Goal: Information Seeking & Learning: Learn about a topic

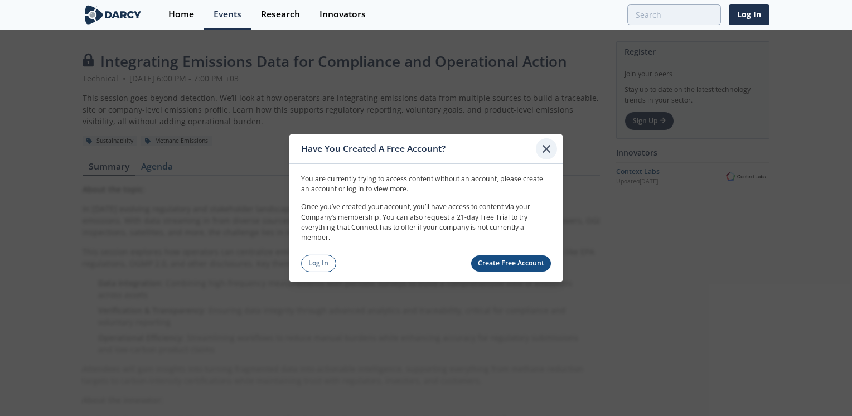
click at [545, 157] on div at bounding box center [546, 148] width 21 height 21
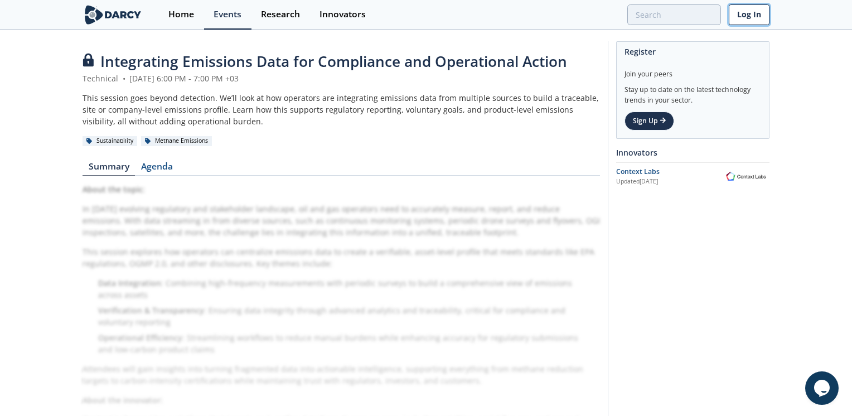
click at [751, 12] on link "Log In" at bounding box center [749, 14] width 41 height 21
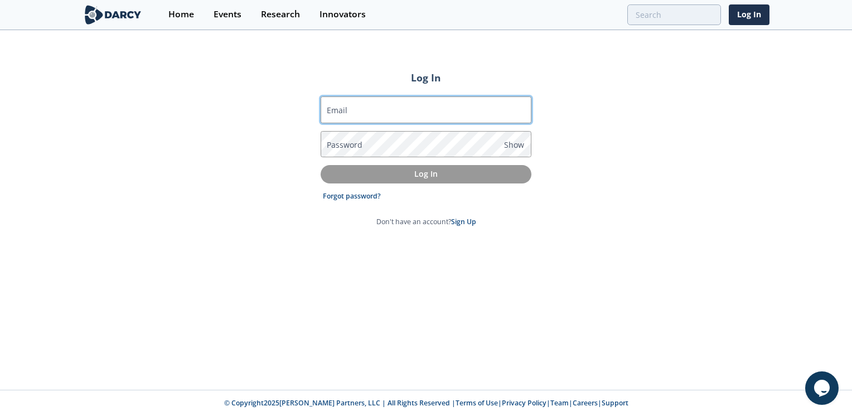
click at [359, 113] on input "Email" at bounding box center [426, 109] width 211 height 27
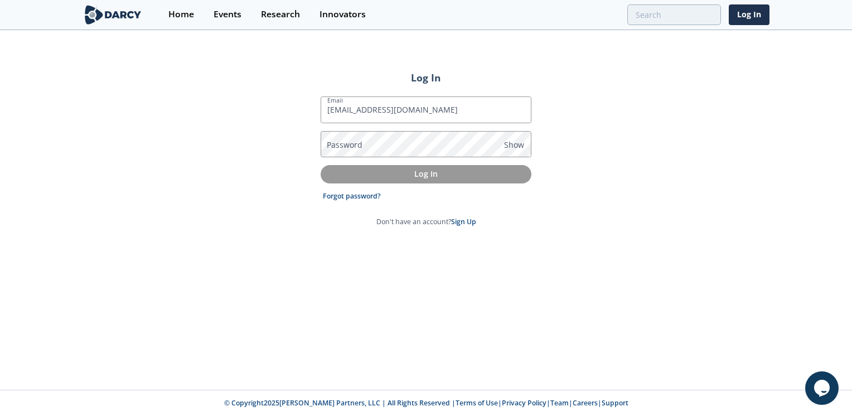
type input "m.asim@bapcoenergies.com"
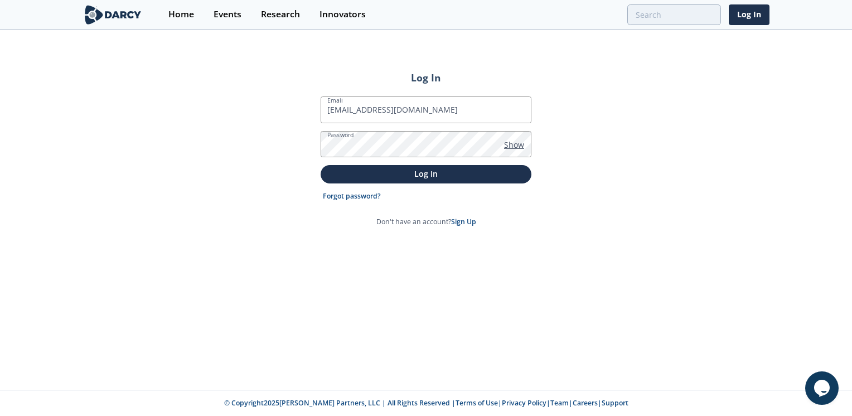
click at [518, 143] on span "Show" at bounding box center [514, 145] width 20 height 12
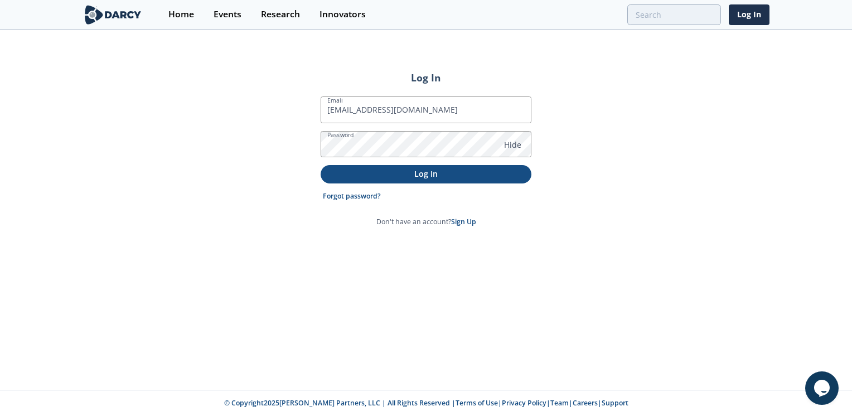
click at [385, 182] on button "Log In" at bounding box center [426, 174] width 211 height 18
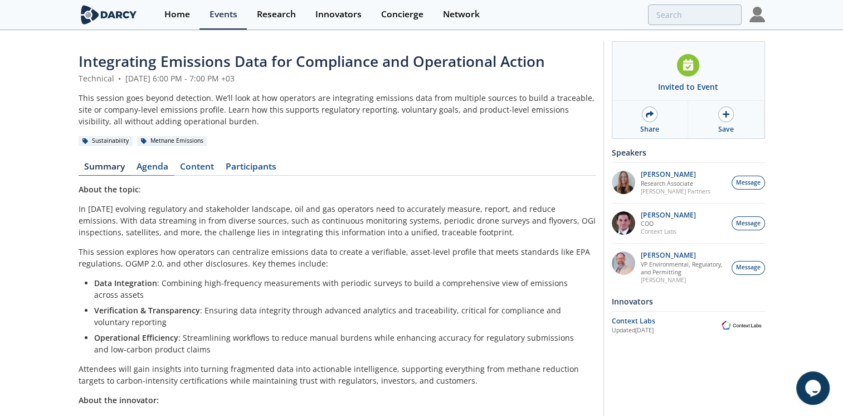
click at [148, 164] on link "Agenda" at bounding box center [152, 168] width 43 height 13
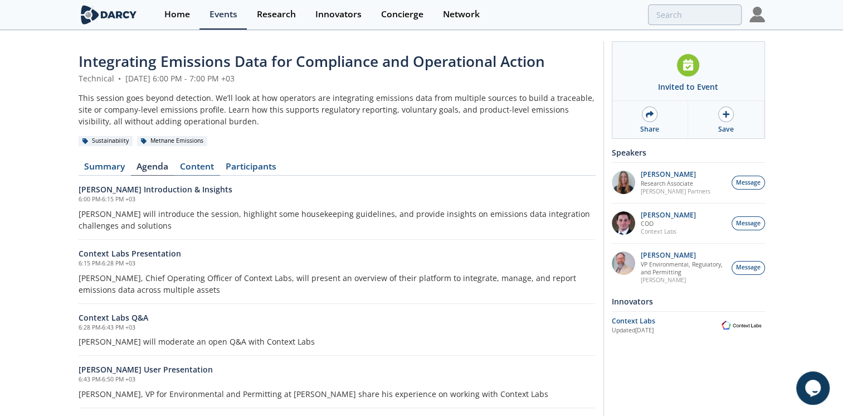
click at [197, 168] on link "Content" at bounding box center [197, 168] width 46 height 13
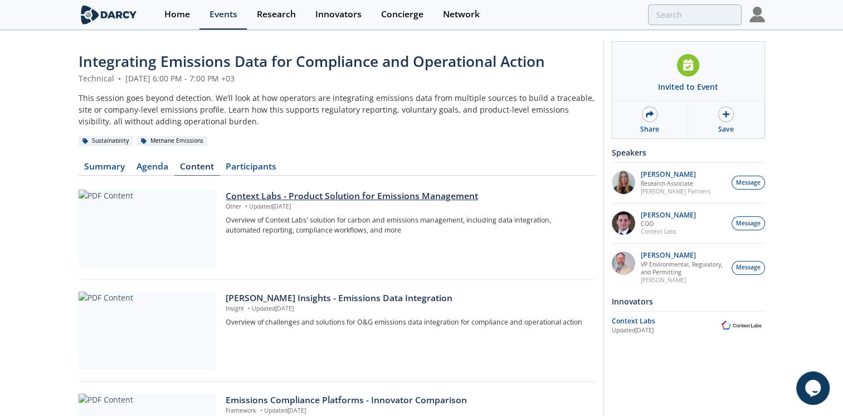
click at [140, 226] on div at bounding box center [148, 229] width 138 height 78
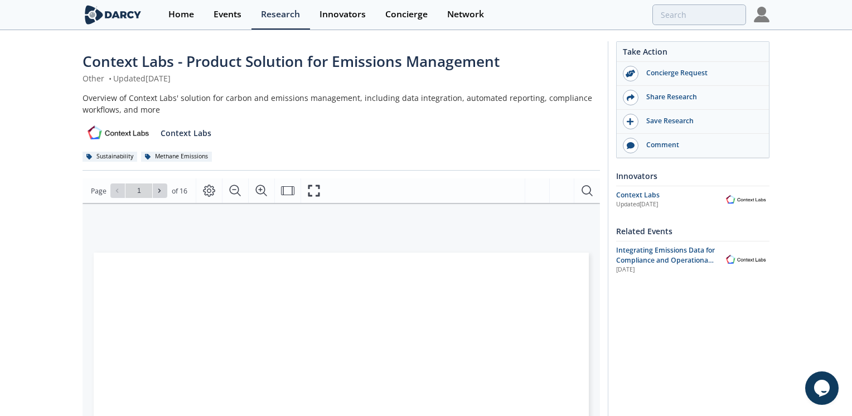
type input "2"
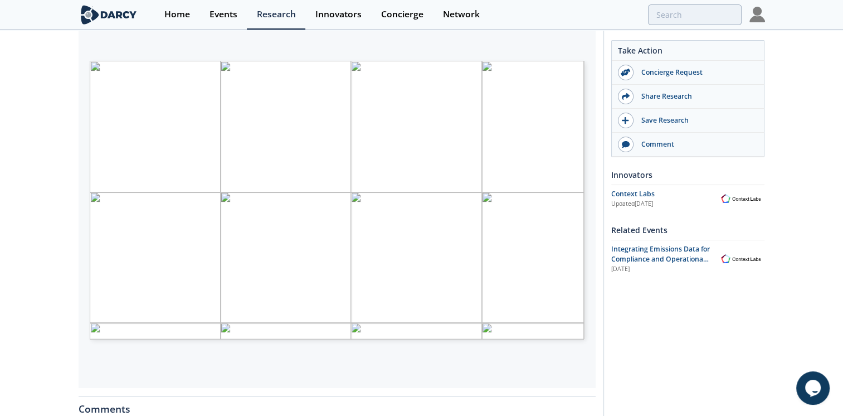
scroll to position [198, 0]
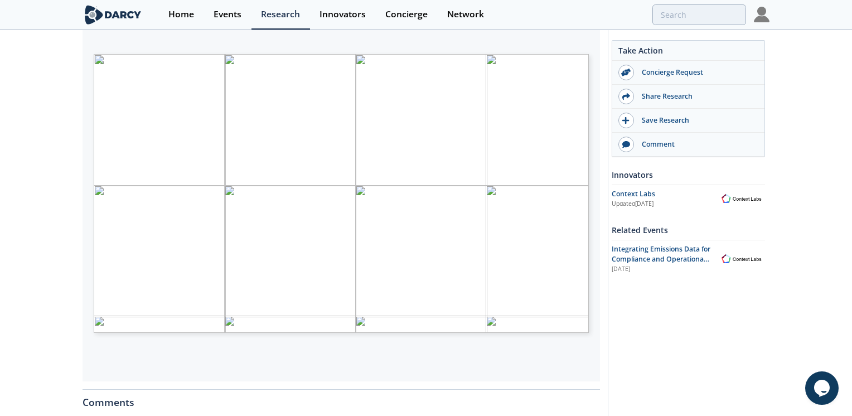
type input "3"
type input "5"
type input "6"
type input "7"
type input "8"
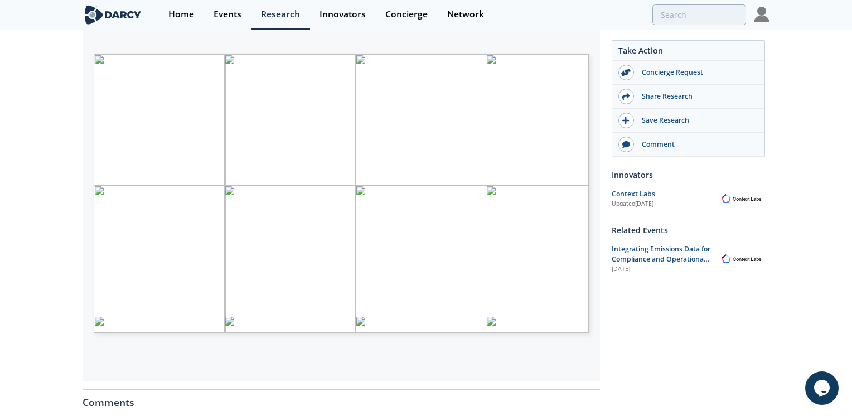
type input "9"
type input "10"
type input "1"
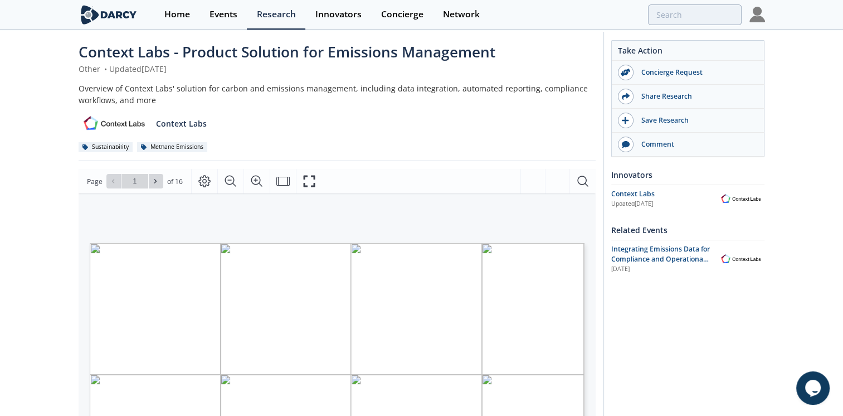
scroll to position [0, 0]
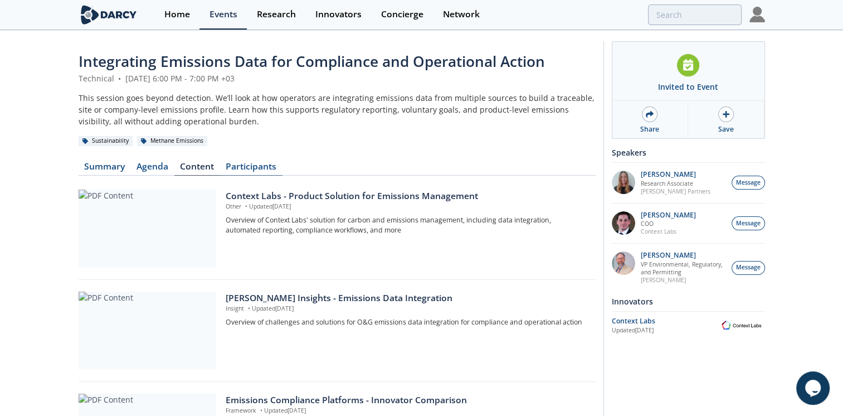
click at [236, 162] on link "Participants" at bounding box center [251, 168] width 62 height 13
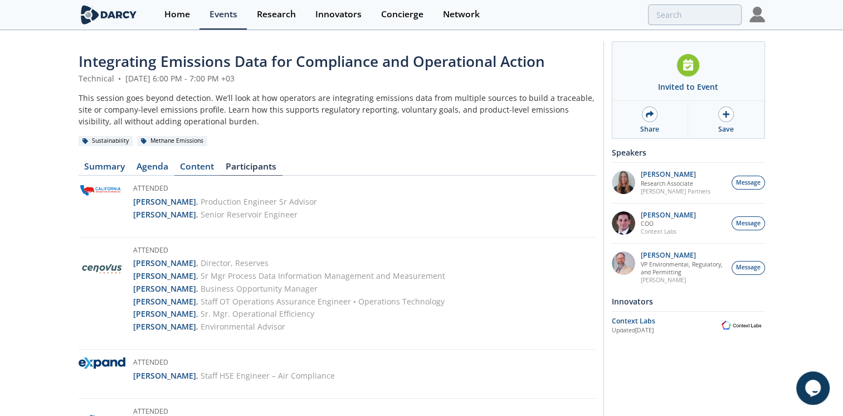
click at [192, 167] on link "Content" at bounding box center [197, 168] width 46 height 13
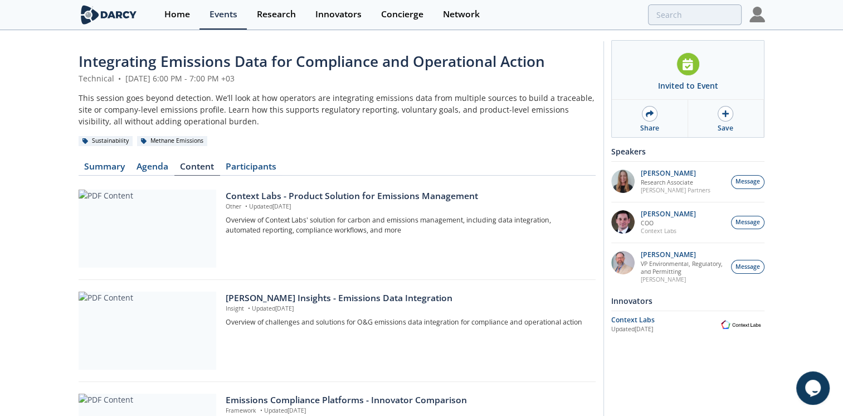
scroll to position [111, 0]
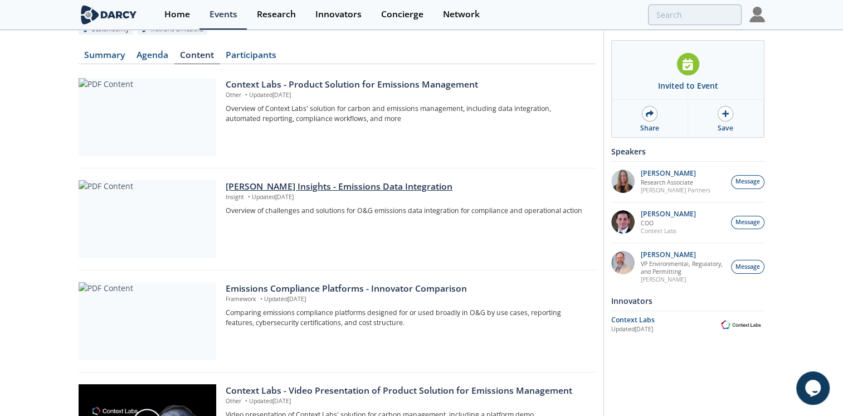
click at [162, 190] on div at bounding box center [148, 219] width 138 height 78
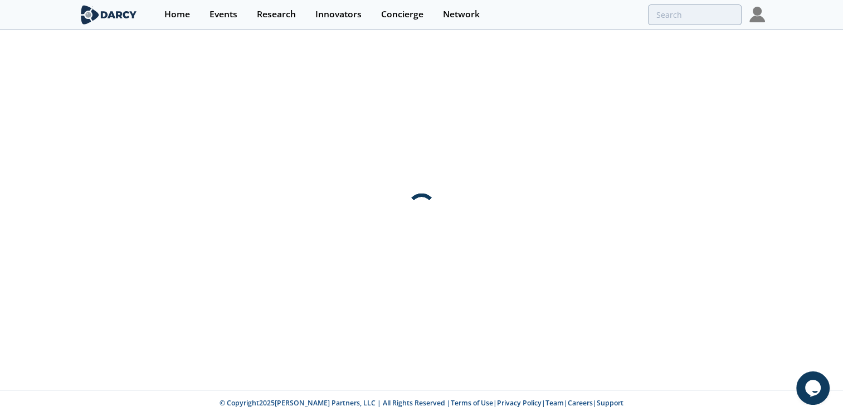
scroll to position [0, 0]
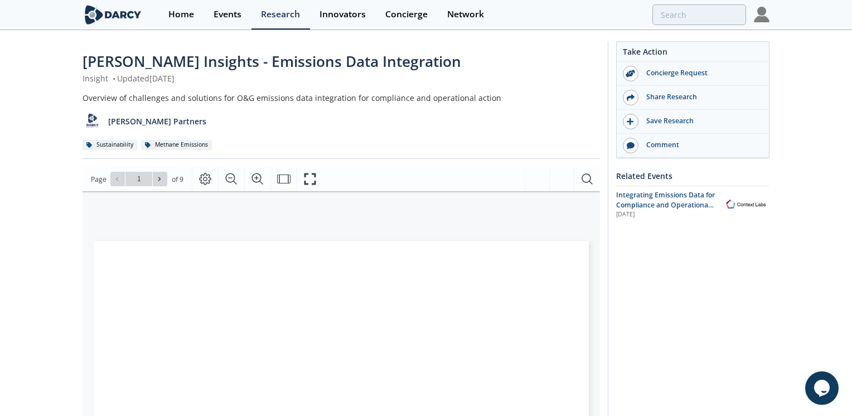
type input "2"
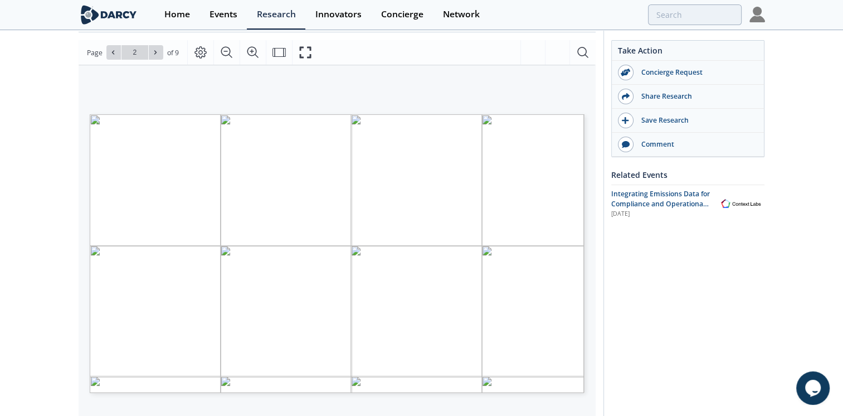
scroll to position [147, 0]
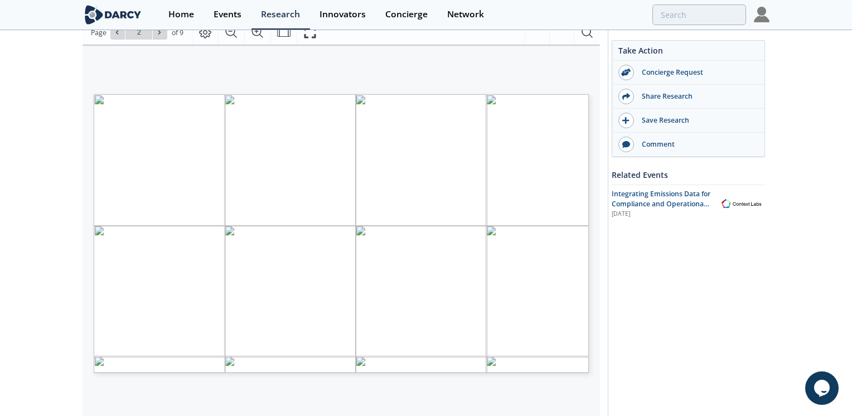
click at [485, 258] on span "Page 2" at bounding box center [516, 342] width 788 height 385
type input "1"
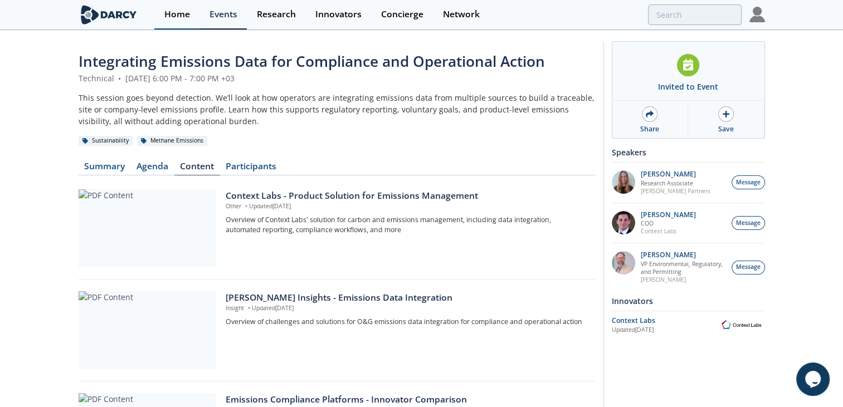
click at [179, 12] on div "Home" at bounding box center [177, 14] width 26 height 9
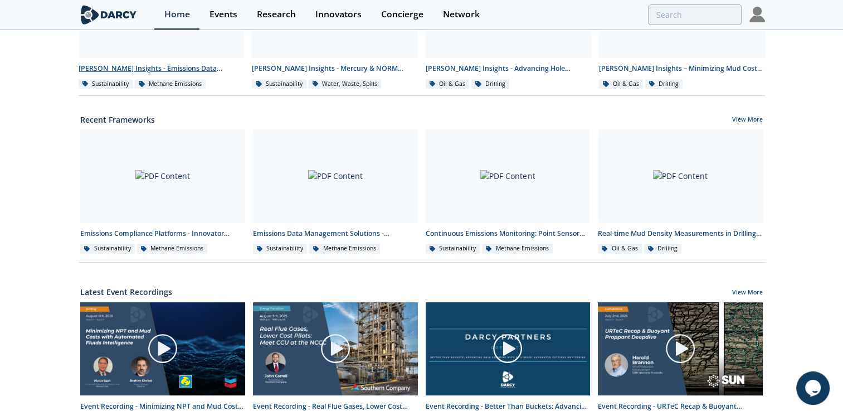
scroll to position [446, 0]
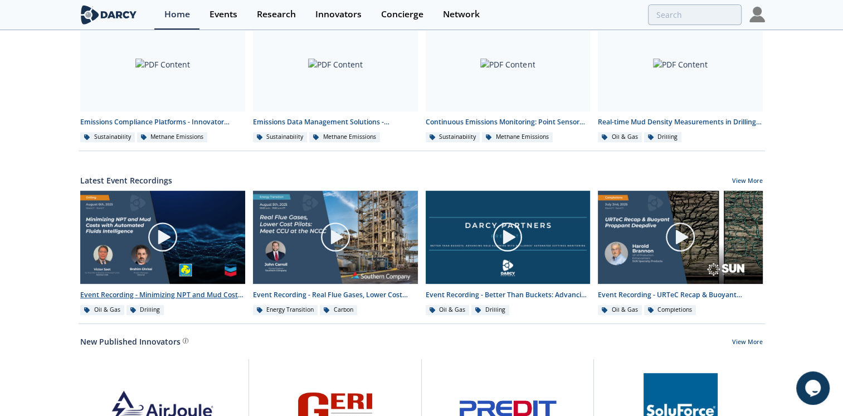
click at [138, 290] on div "Event Recording - Minimizing NPT and Mud Costs with Automated Fluids Intelligen…" at bounding box center [162, 295] width 165 height 10
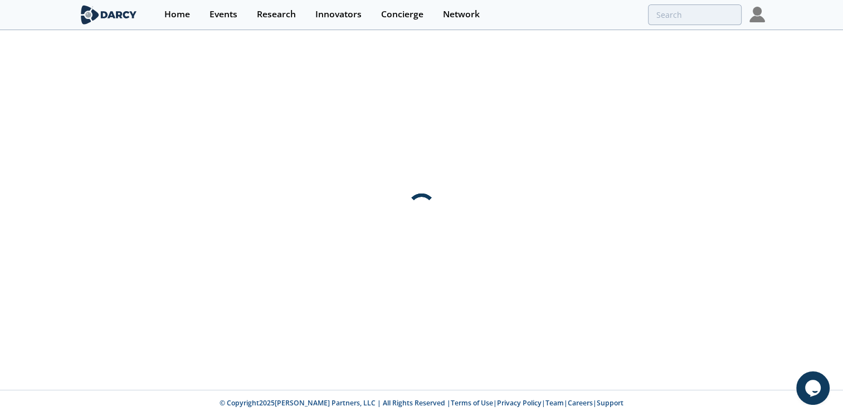
scroll to position [0, 0]
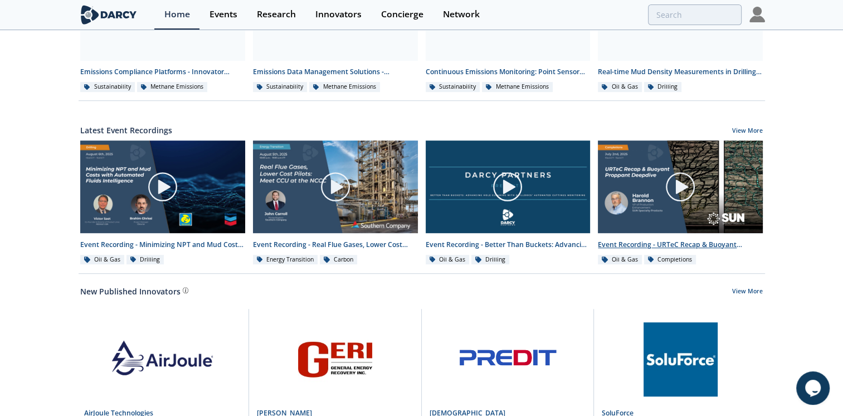
scroll to position [496, 0]
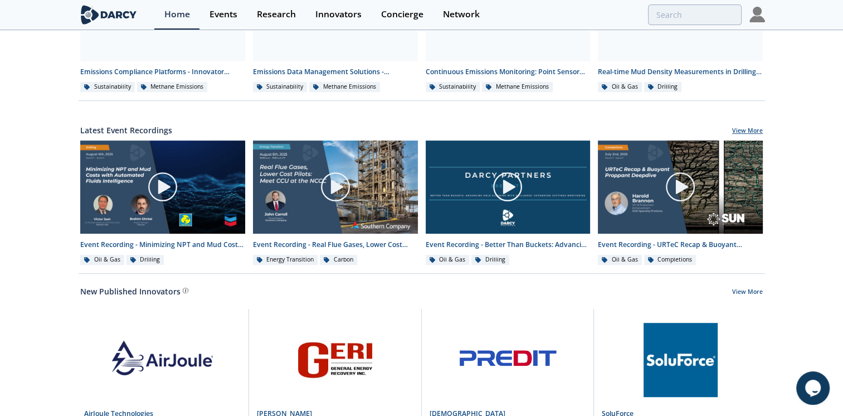
click at [747, 127] on link "View More" at bounding box center [747, 132] width 31 height 10
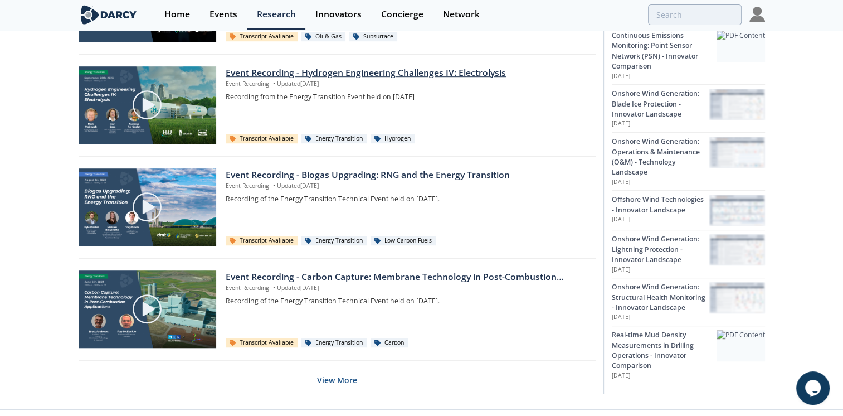
scroll to position [725, 0]
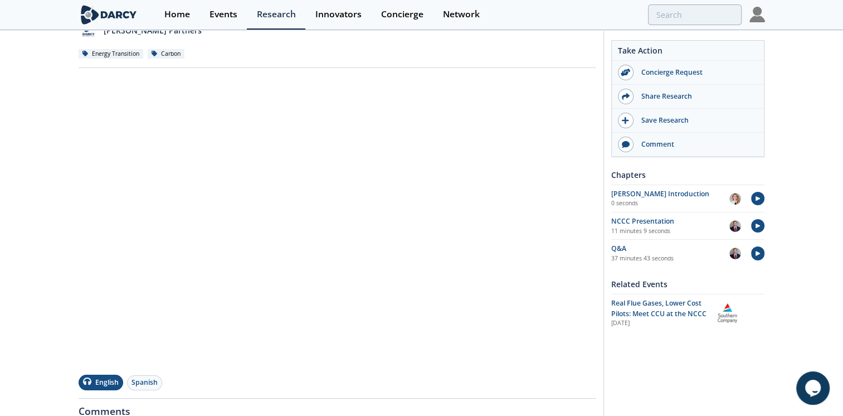
scroll to position [111, 0]
